Goal: Task Accomplishment & Management: Manage account settings

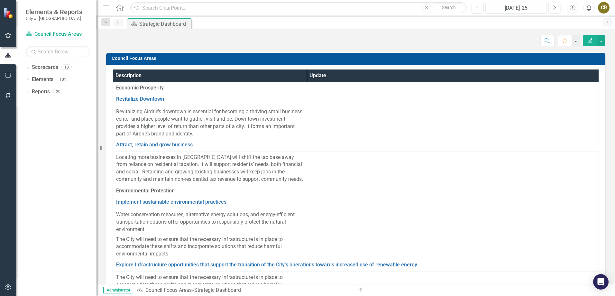
click at [1, 283] on button "button" at bounding box center [8, 288] width 14 height 14
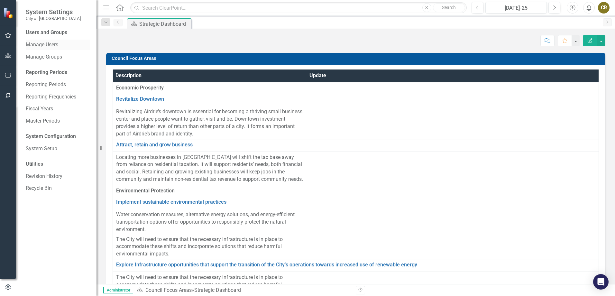
click at [60, 42] on link "Manage Users" at bounding box center [58, 44] width 64 height 7
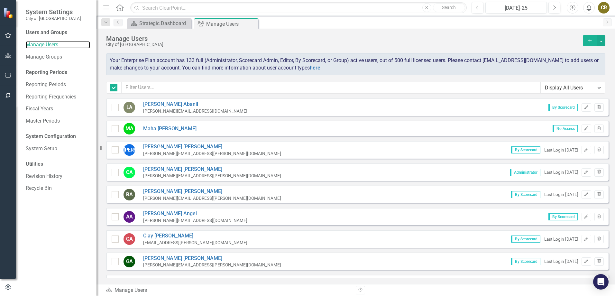
checkbox input "false"
click at [391, 86] on input "text" at bounding box center [331, 88] width 419 height 12
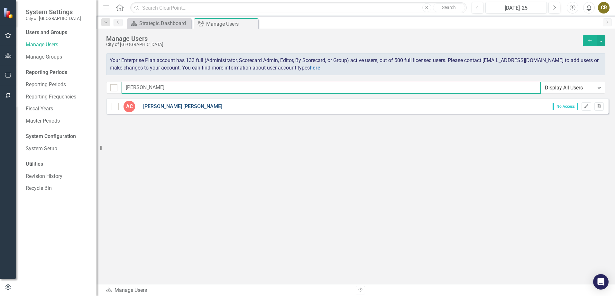
type input "alice"
click at [157, 106] on link "Alice Conroy" at bounding box center [182, 106] width 79 height 7
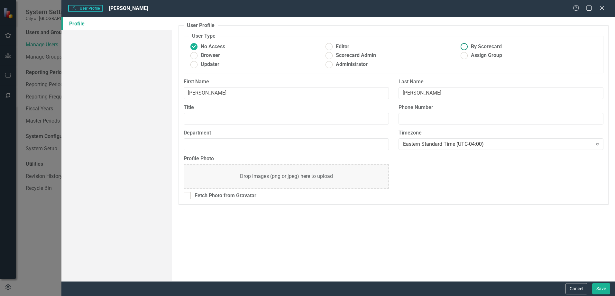
click at [466, 45] on ins at bounding box center [464, 47] width 10 height 10
click at [466, 45] on input "By Scorecard" at bounding box center [464, 47] width 10 height 10
radio input "true"
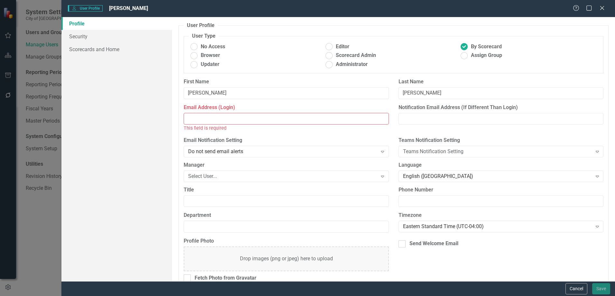
click at [215, 116] on input "Email Address (Login)" at bounding box center [286, 119] width 205 height 12
click at [209, 116] on input "Email Address (Login)" at bounding box center [286, 119] width 205 height 12
paste input "Alice.Conroy@airdrie.ca"
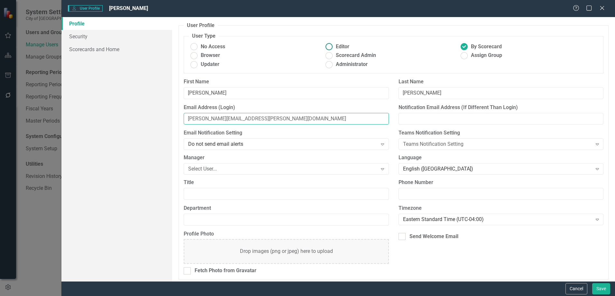
type input "Alice.Conroy@airdrie.ca"
click at [327, 49] on ins at bounding box center [329, 47] width 10 height 10
click at [327, 49] on input "Editor" at bounding box center [329, 47] width 10 height 10
radio input "true"
click at [87, 37] on link "Security" at bounding box center [116, 36] width 111 height 13
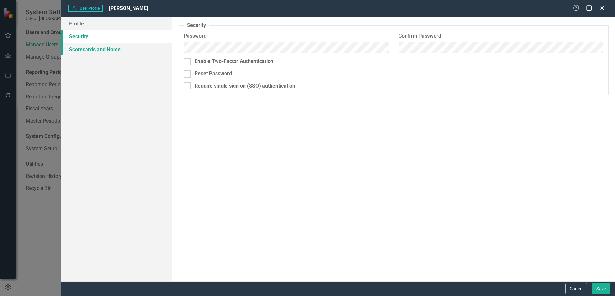
click at [91, 48] on link "Scorecards and Home" at bounding box center [116, 49] width 111 height 13
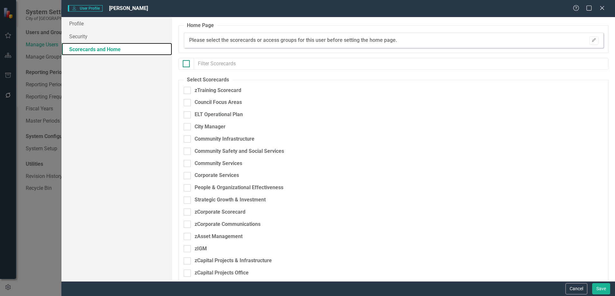
checkbox input "false"
click at [186, 176] on div at bounding box center [187, 175] width 7 height 7
click at [186, 176] on input "Corporate Services" at bounding box center [186, 174] width 4 height 4
checkbox input "true"
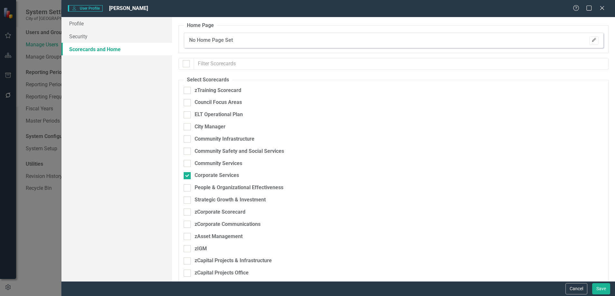
click at [592, 39] on icon "Edit" at bounding box center [594, 40] width 5 height 4
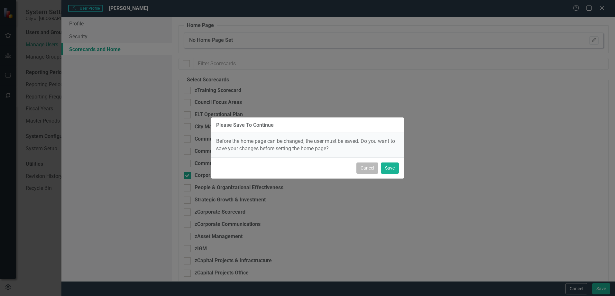
click at [364, 167] on button "Cancel" at bounding box center [367, 167] width 22 height 11
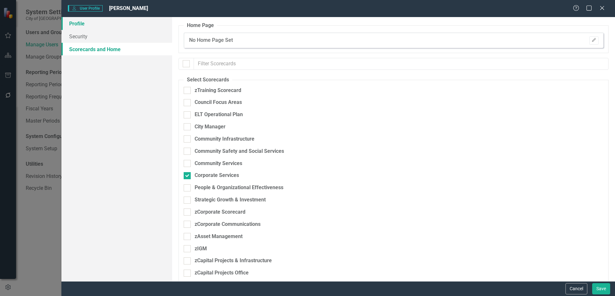
click at [86, 26] on link "Profile" at bounding box center [116, 23] width 111 height 13
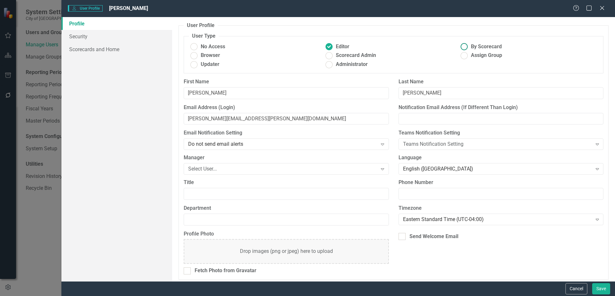
click at [461, 46] on ins at bounding box center [464, 47] width 10 height 10
click at [461, 46] on input "By Scorecard" at bounding box center [464, 47] width 10 height 10
radio input "true"
click at [99, 46] on link "Scorecards and Home" at bounding box center [116, 49] width 111 height 13
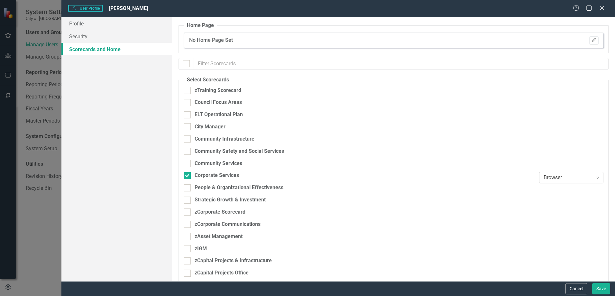
click at [594, 178] on icon "Expand" at bounding box center [597, 177] width 6 height 5
click at [556, 210] on div "Editor" at bounding box center [568, 210] width 54 height 7
click at [589, 42] on button "Edit" at bounding box center [593, 40] width 9 height 8
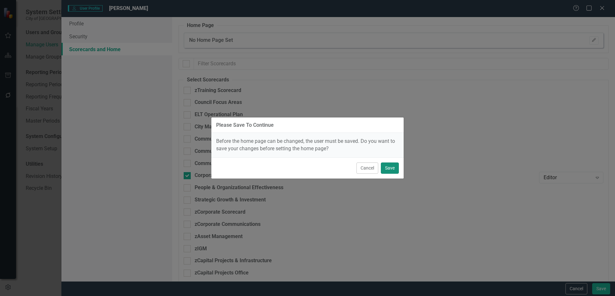
click at [391, 168] on button "Save" at bounding box center [390, 167] width 18 height 11
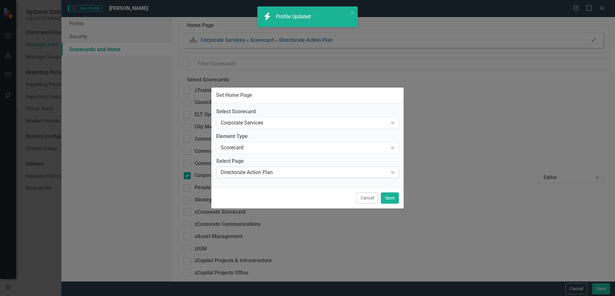
click at [252, 172] on div "Directorate Action Plan" at bounding box center [304, 172] width 167 height 7
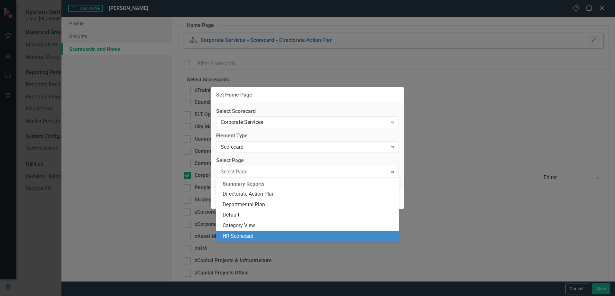
click at [248, 234] on div "HR Scorecard" at bounding box center [309, 236] width 172 height 7
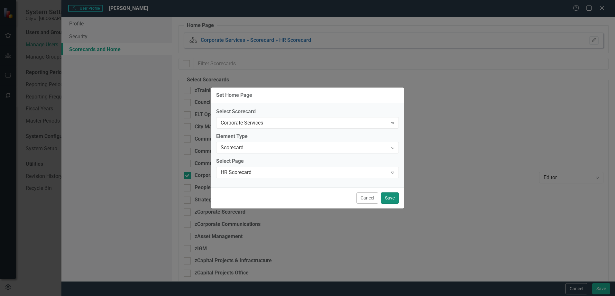
click at [385, 200] on button "Save" at bounding box center [390, 197] width 18 height 11
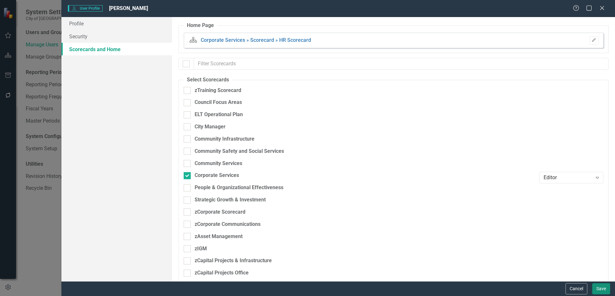
drag, startPoint x: 601, startPoint y: 285, endPoint x: 591, endPoint y: 281, distance: 11.1
click at [601, 285] on button "Save" at bounding box center [601, 288] width 18 height 11
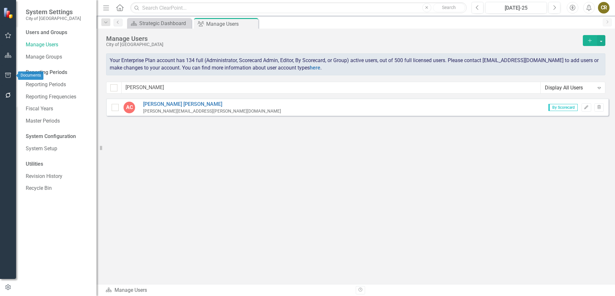
click at [11, 70] on button "button" at bounding box center [8, 76] width 14 height 14
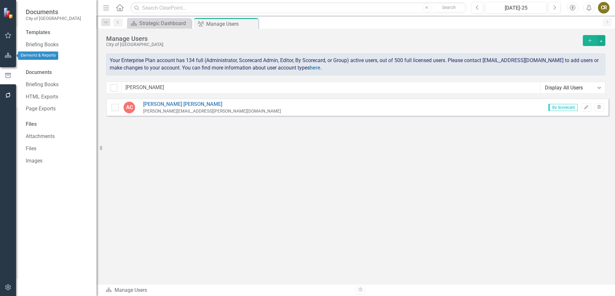
click at [9, 57] on icon "button" at bounding box center [8, 55] width 7 height 5
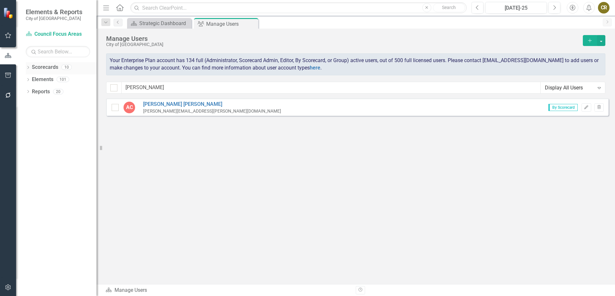
click at [26, 69] on icon "Dropdown" at bounding box center [28, 68] width 5 height 4
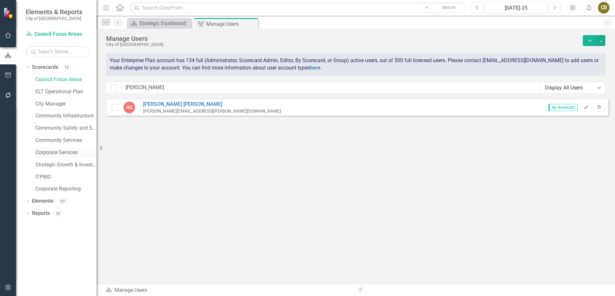
click at [58, 150] on link "Corporate Services" at bounding box center [65, 152] width 61 height 7
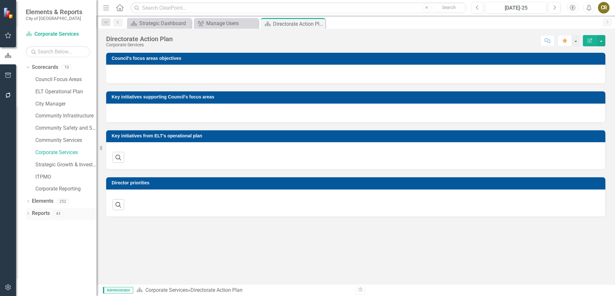
click at [29, 210] on div "Dropdown Reports 43" at bounding box center [61, 214] width 71 height 12
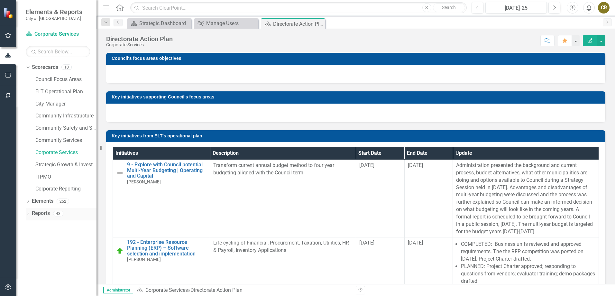
click at [29, 212] on icon "Dropdown" at bounding box center [28, 214] width 5 height 4
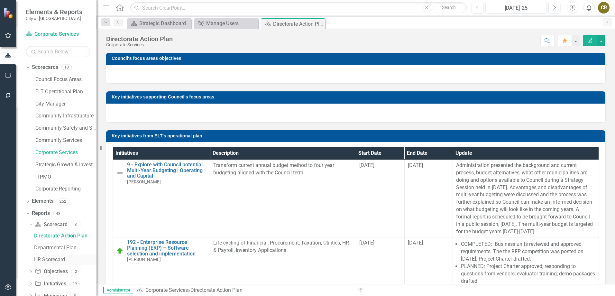
click at [56, 258] on div "HR Scorecard" at bounding box center [65, 260] width 62 height 6
